Goal: Information Seeking & Learning: Learn about a topic

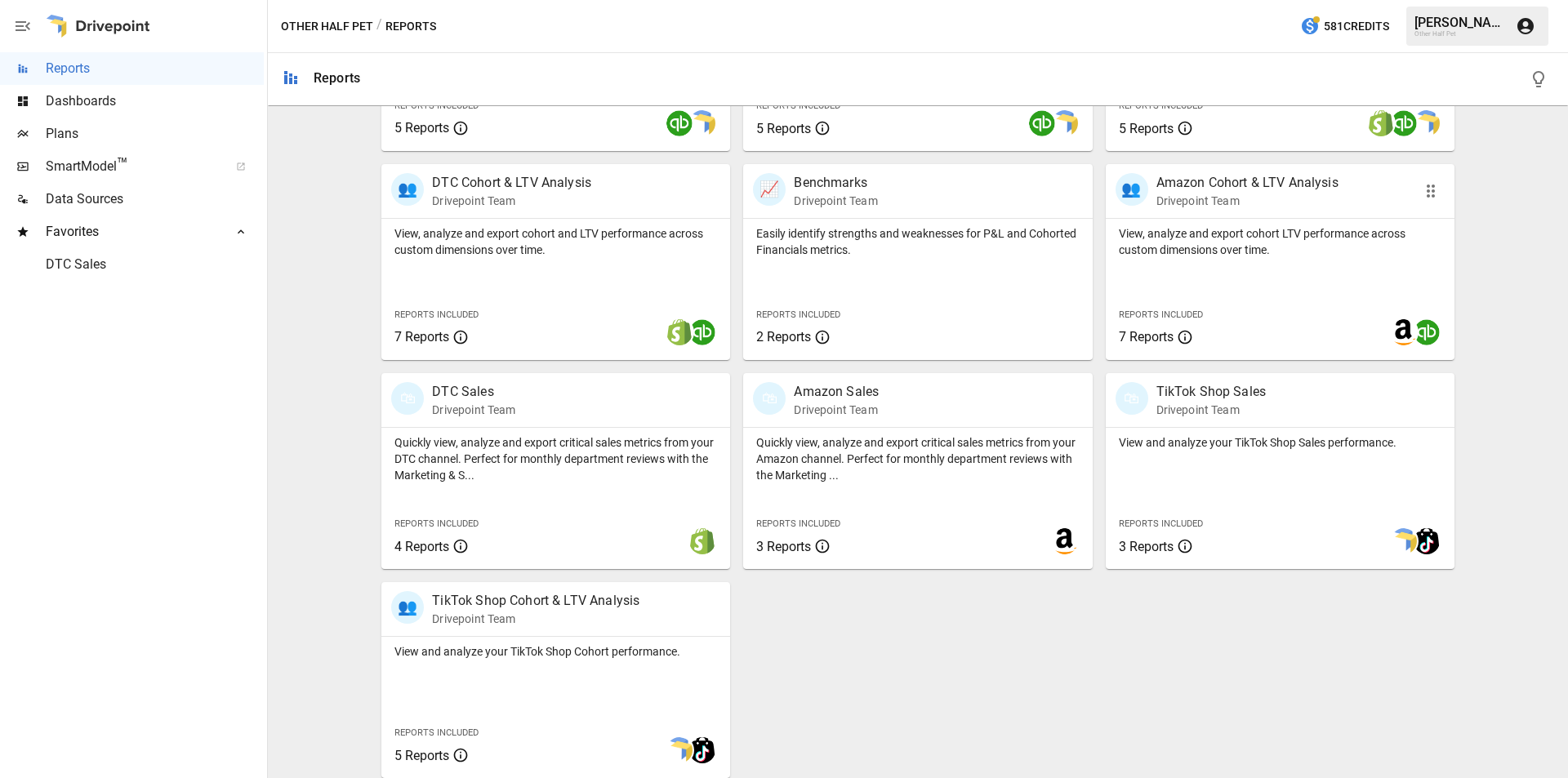
scroll to position [487, 0]
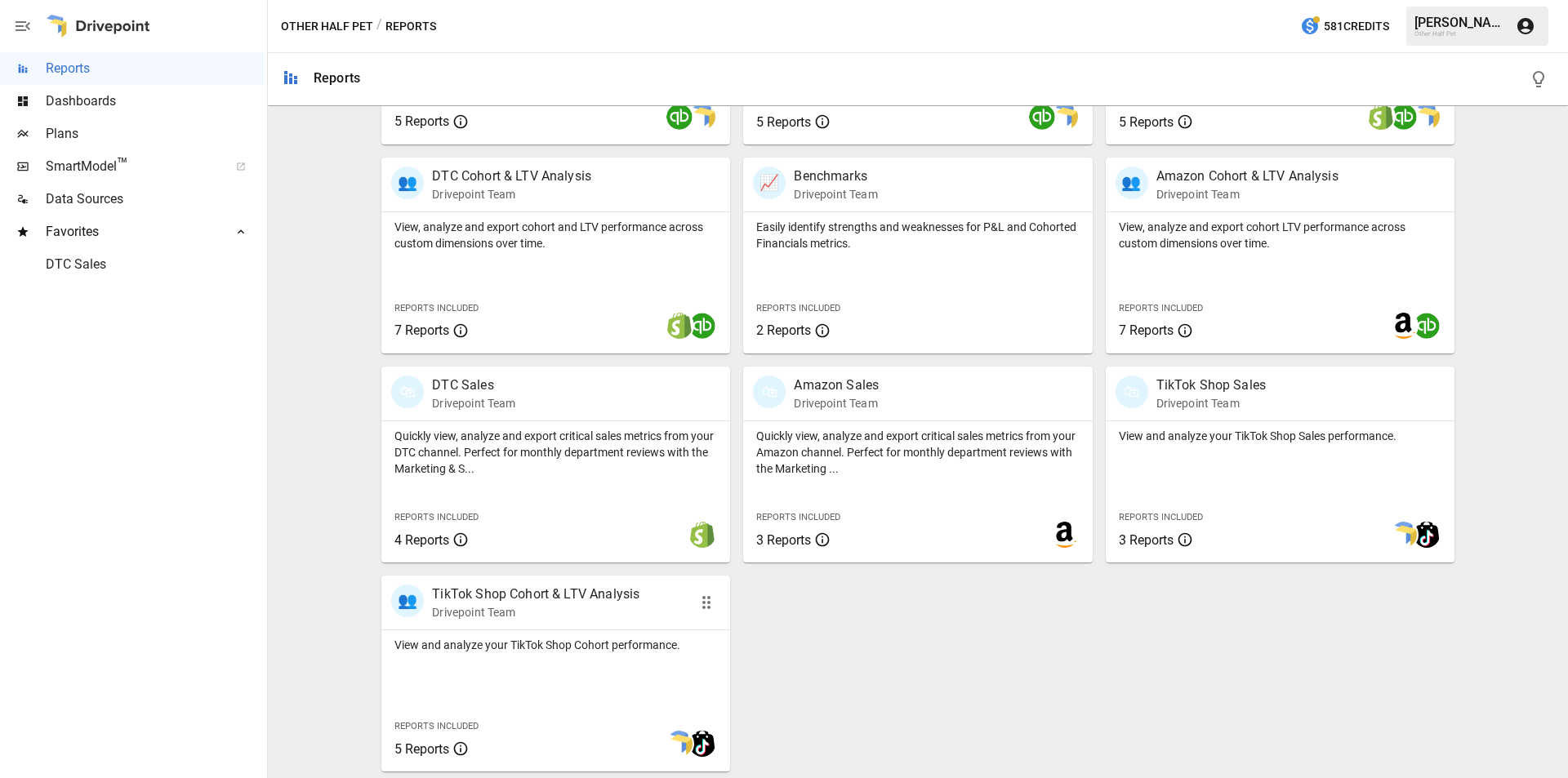
click at [598, 593] on p "TikTok Shop Cohort & LTV Analysis" at bounding box center [536, 594] width 208 height 20
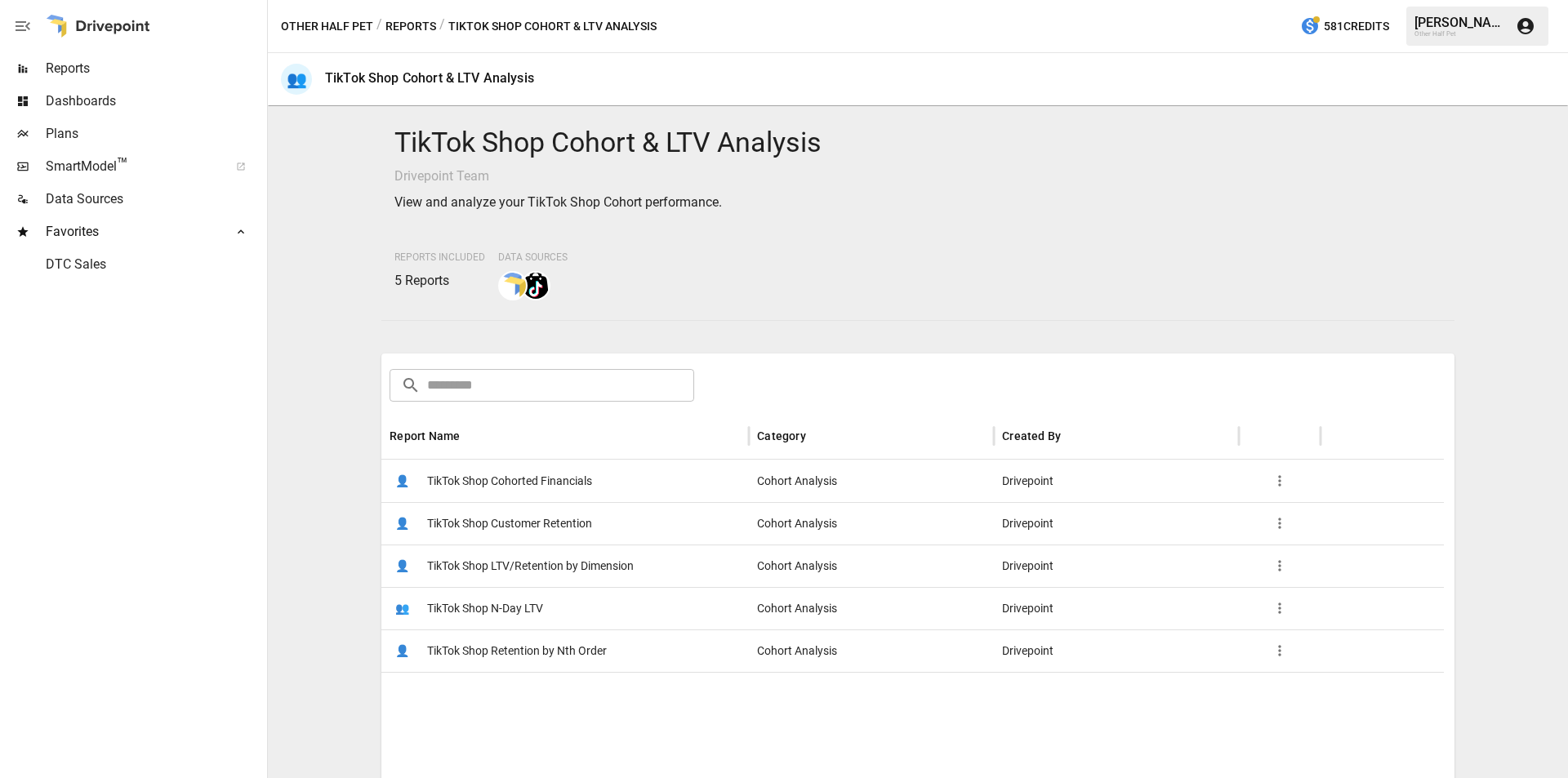
click at [507, 482] on span "TikTok Shop Cohorted Financials" at bounding box center [509, 481] width 165 height 41
